Goal: Find contact information: Find contact information

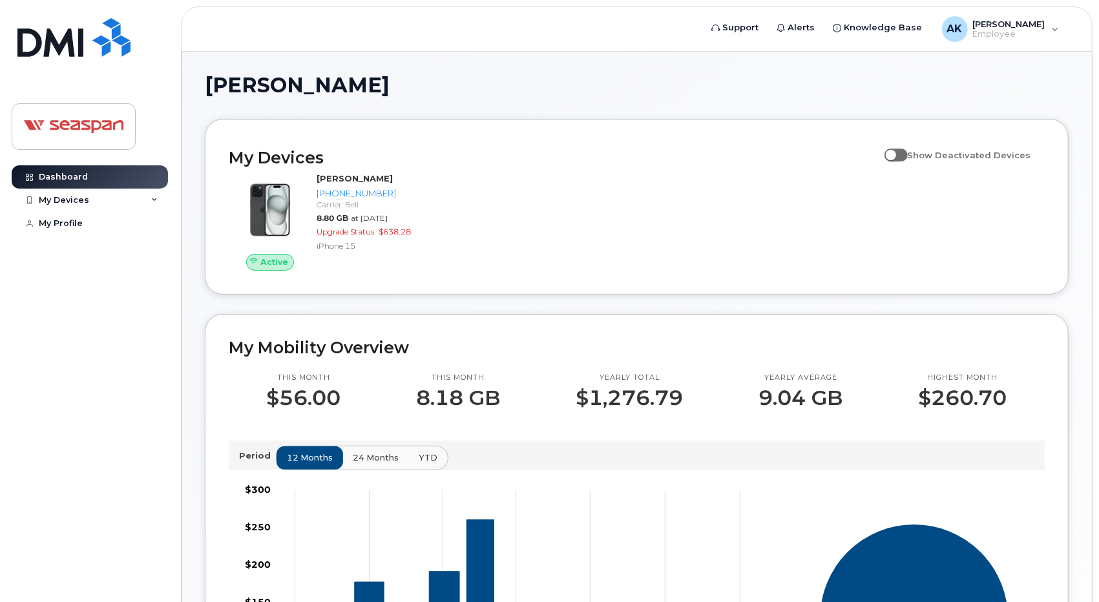
click at [464, 208] on div "Active Ashok Kochar 604-562-6927 Carrier: Bell 8.80 GB at Sep 01, 2025 Upgrade …" at bounding box center [637, 222] width 832 height 114
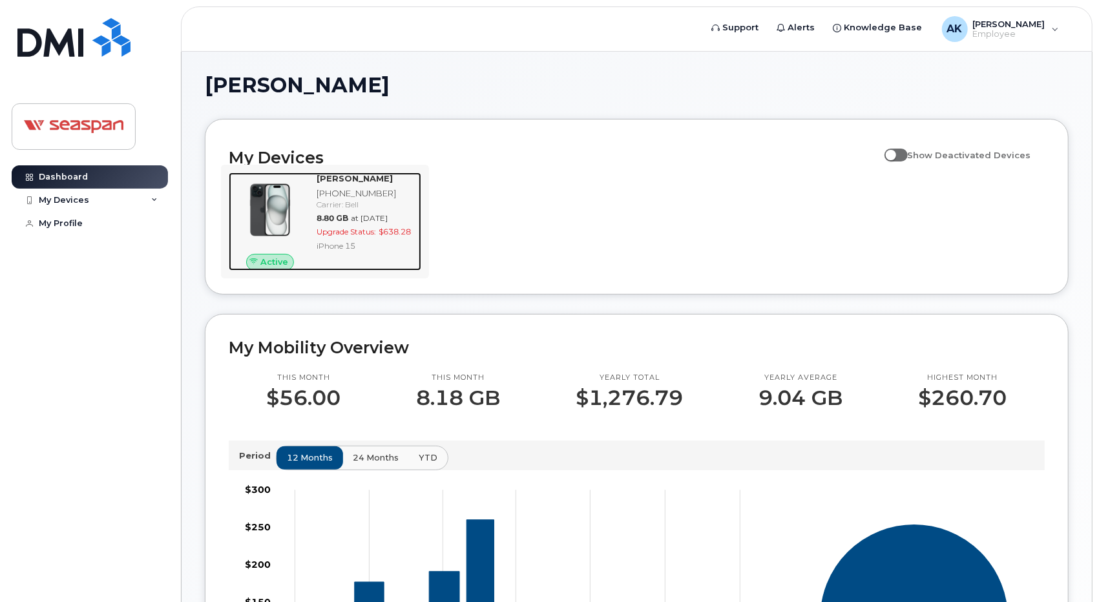
click at [407, 191] on div "[PHONE_NUMBER]" at bounding box center [366, 193] width 99 height 12
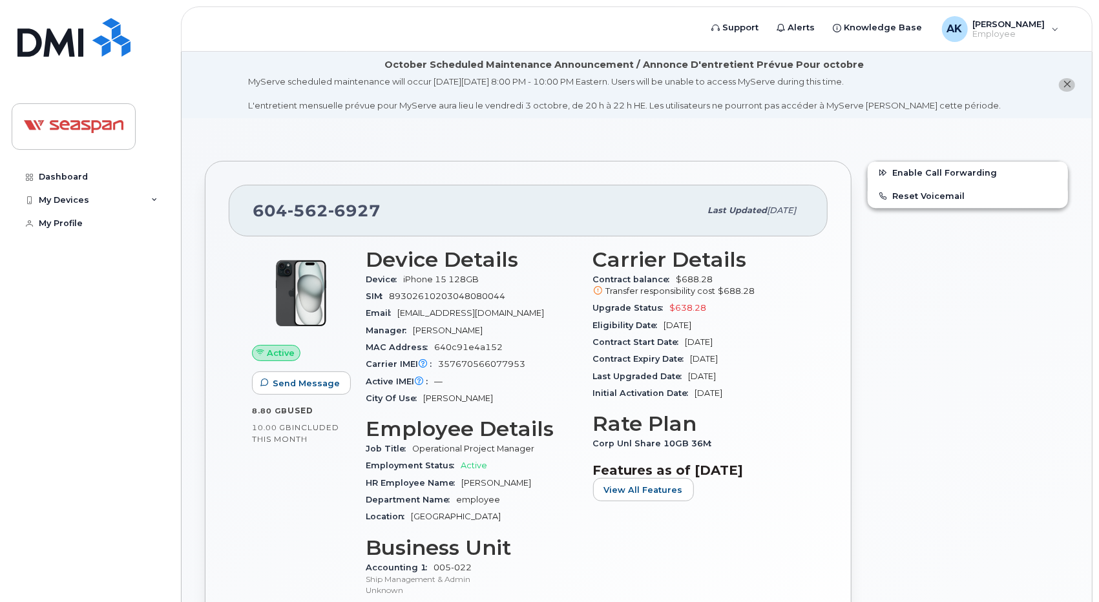
click at [363, 33] on header "Support Alerts Knowledge Base AK [PERSON_NAME] Employee English Français Sign o…" at bounding box center [637, 28] width 912 height 45
